Goal: Navigation & Orientation: Find specific page/section

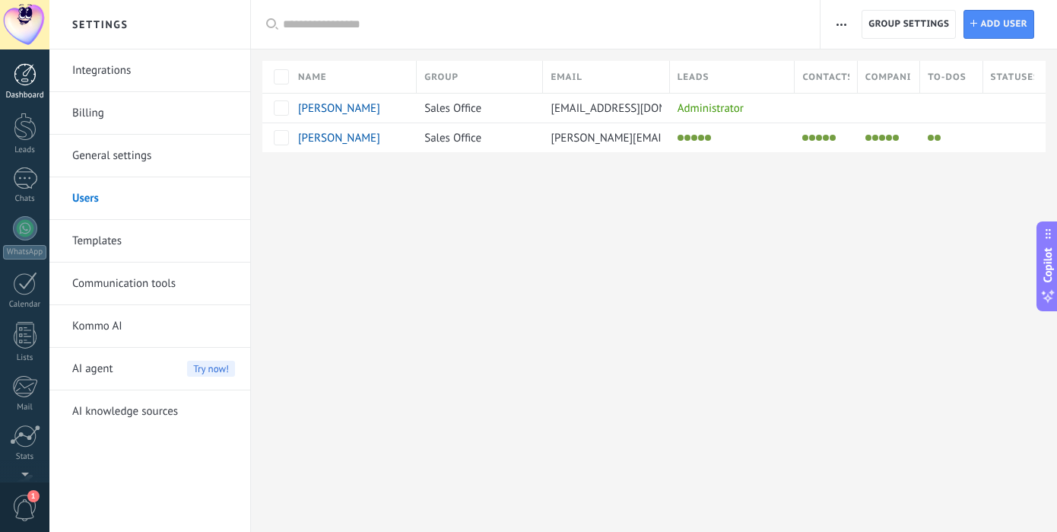
click at [16, 87] on link "Dashboard" at bounding box center [24, 81] width 49 height 37
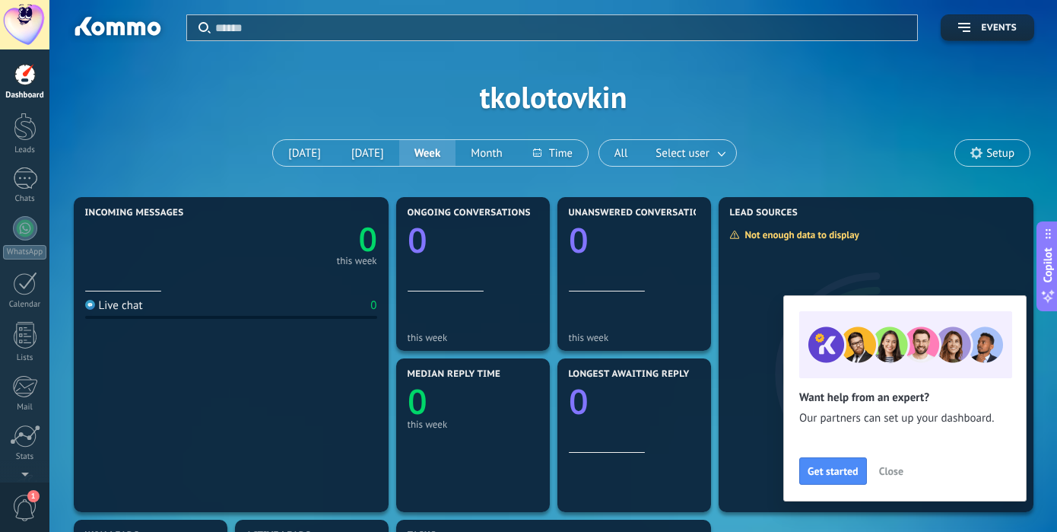
click at [894, 470] on span "Close" at bounding box center [891, 470] width 24 height 11
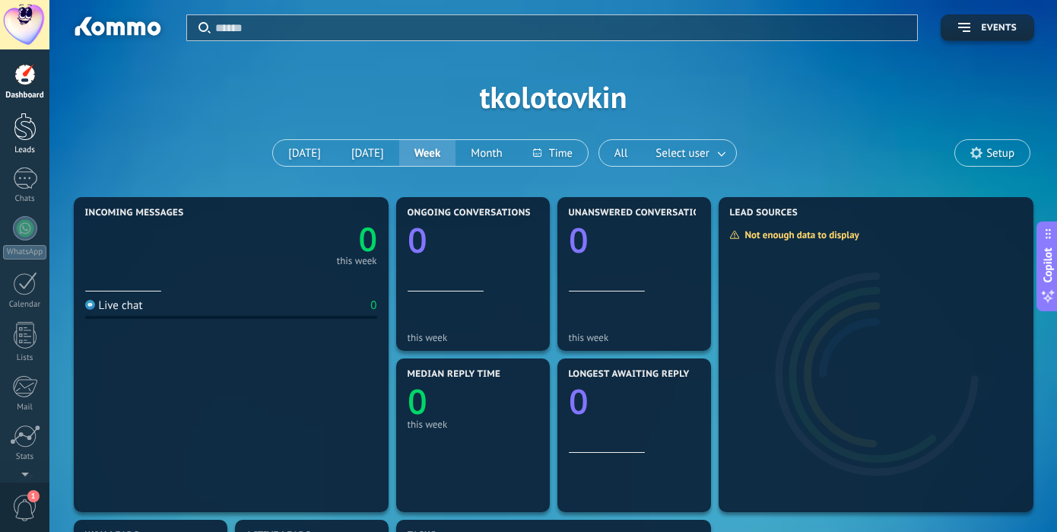
click at [17, 130] on div at bounding box center [25, 127] width 23 height 28
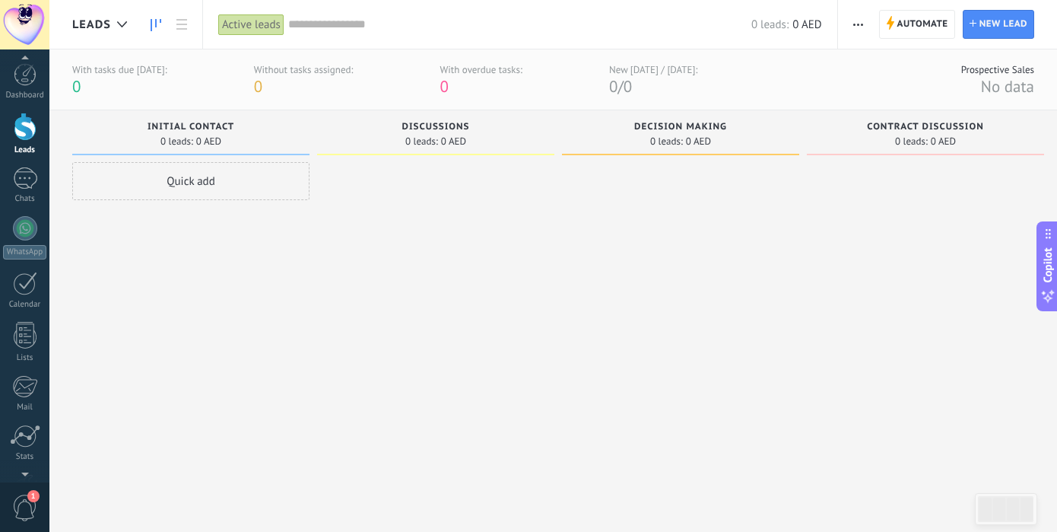
click at [594, 413] on div at bounding box center [680, 328] width 237 height 333
